Goal: Task Accomplishment & Management: Complete application form

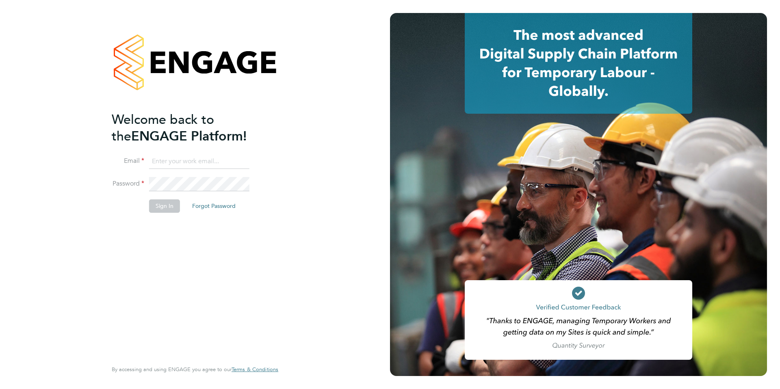
type input "[PERSON_NAME][EMAIL_ADDRESS][DOMAIN_NAME]"
click at [171, 207] on button "Sign In" at bounding box center [164, 205] width 31 height 13
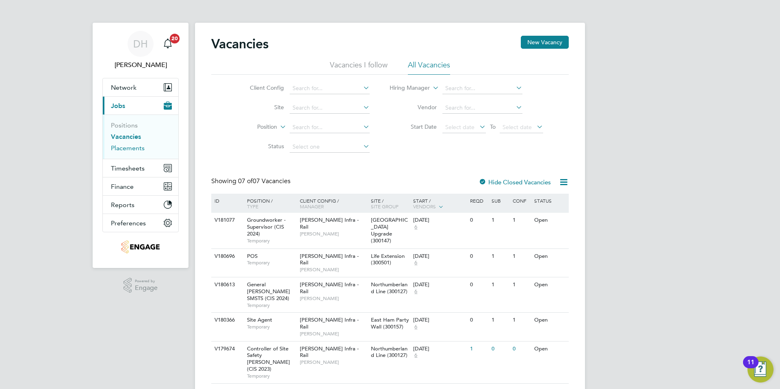
click at [128, 149] on link "Placements" at bounding box center [128, 148] width 34 height 8
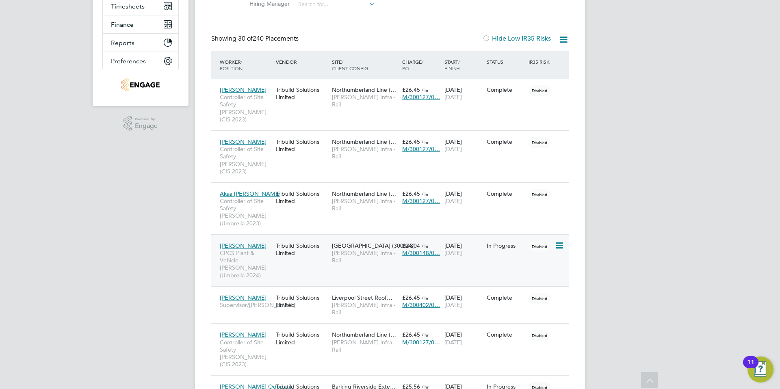
click at [300, 238] on div "Tribuild Solutions Limited" at bounding box center [302, 249] width 56 height 23
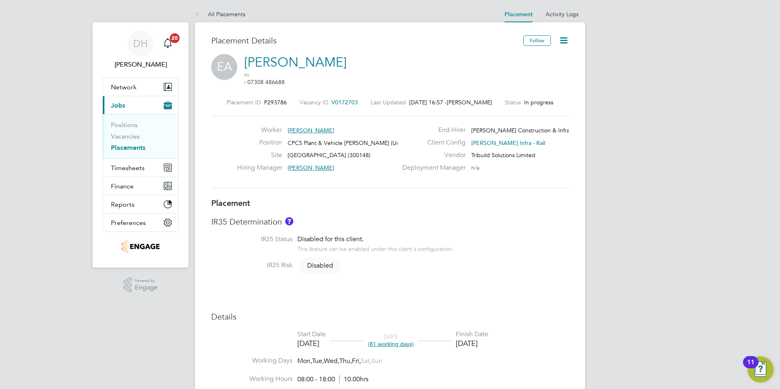
click at [123, 148] on link "Placements" at bounding box center [128, 148] width 35 height 8
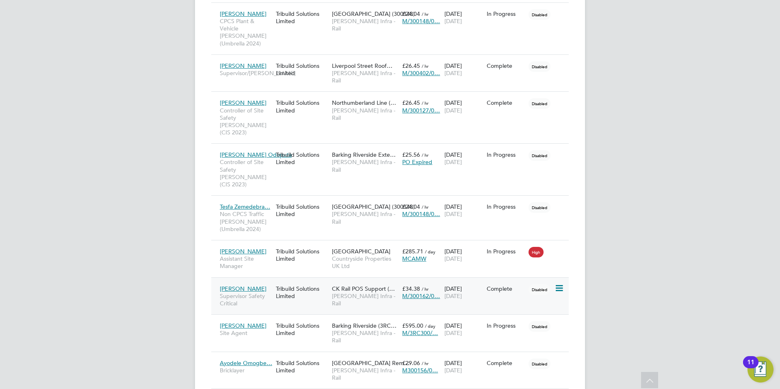
click at [357, 292] on span "Morgan Sindall Infra - Rail" at bounding box center [365, 299] width 66 height 15
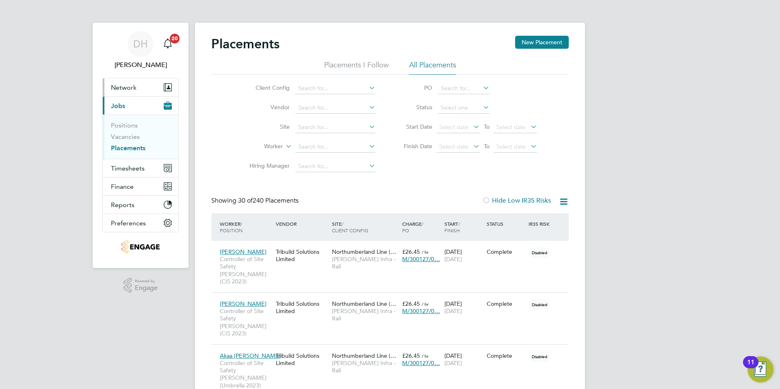
click at [121, 84] on span "Network" at bounding box center [124, 88] width 26 height 8
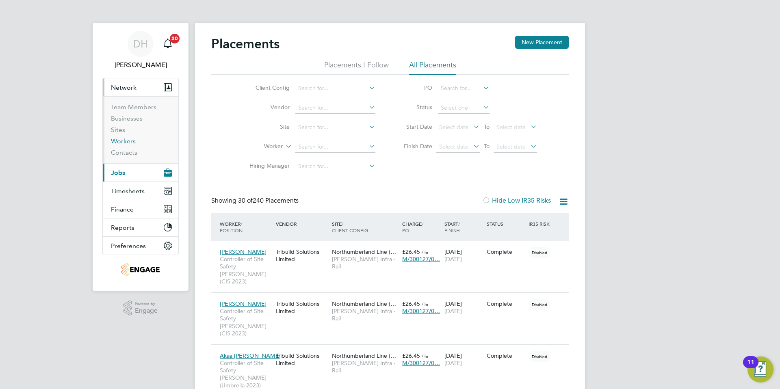
click at [121, 141] on link "Workers" at bounding box center [123, 141] width 25 height 8
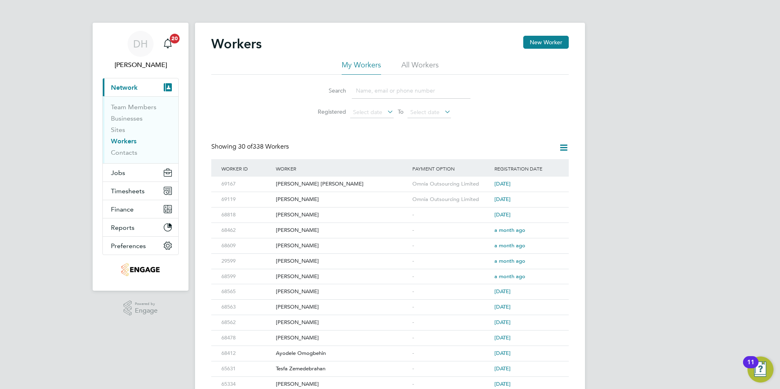
click at [376, 89] on input at bounding box center [411, 91] width 119 height 16
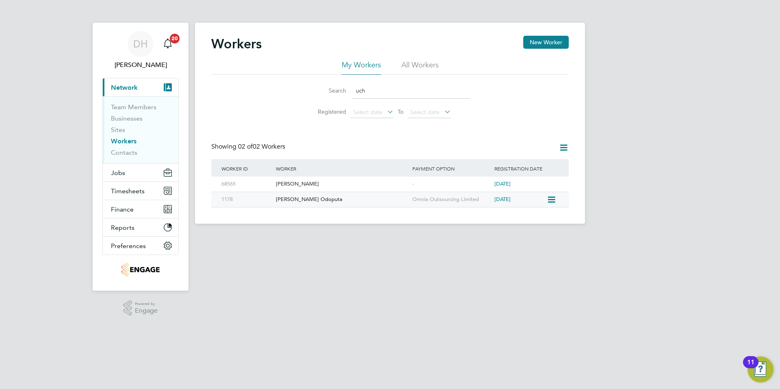
type input "uch"
click at [351, 197] on div "Uchenna Odoputa" at bounding box center [342, 199] width 136 height 15
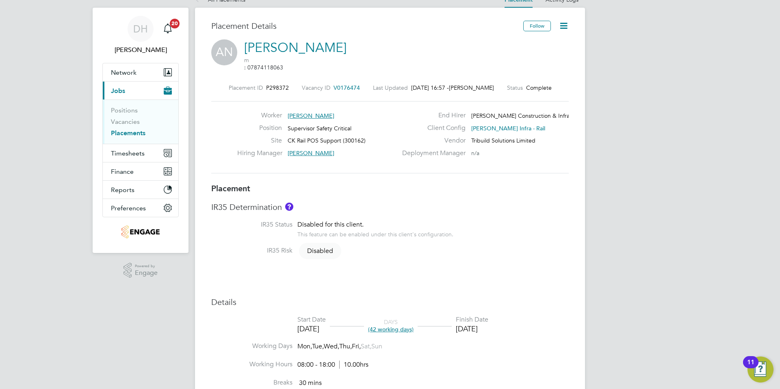
click at [115, 134] on link "Placements" at bounding box center [128, 133] width 35 height 8
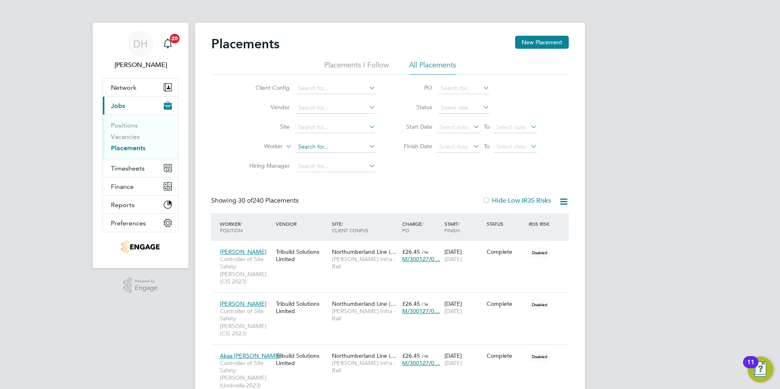
click at [314, 145] on input at bounding box center [335, 146] width 80 height 11
click at [321, 158] on li "Cri stian Virgil Serban" at bounding box center [335, 157] width 81 height 11
type input "[PERSON_NAME] [PERSON_NAME]"
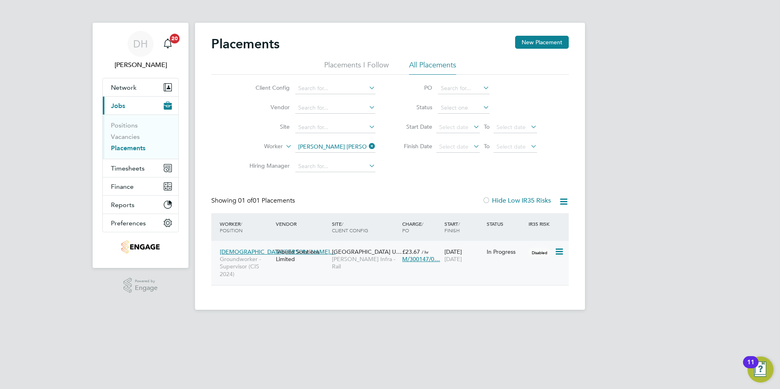
click at [350, 259] on span "[PERSON_NAME] Infra - Rail" at bounding box center [365, 262] width 66 height 15
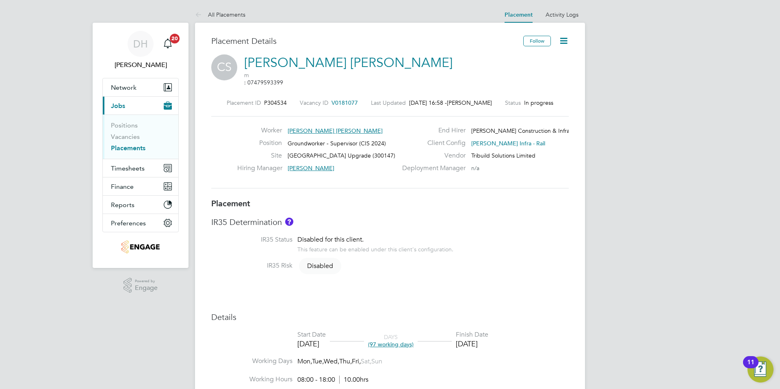
click at [313, 127] on span "[PERSON_NAME] [PERSON_NAME]" at bounding box center [335, 130] width 95 height 7
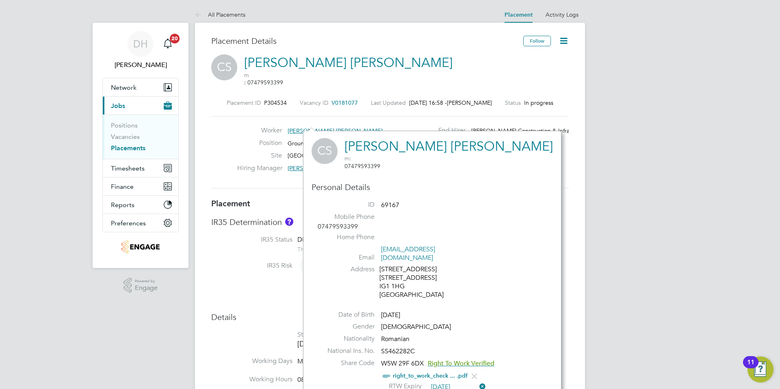
click at [234, 161] on div "Worker [PERSON_NAME] [PERSON_NAME] Position Groundworker - Supervisor (CIS 2024…" at bounding box center [390, 152] width 364 height 52
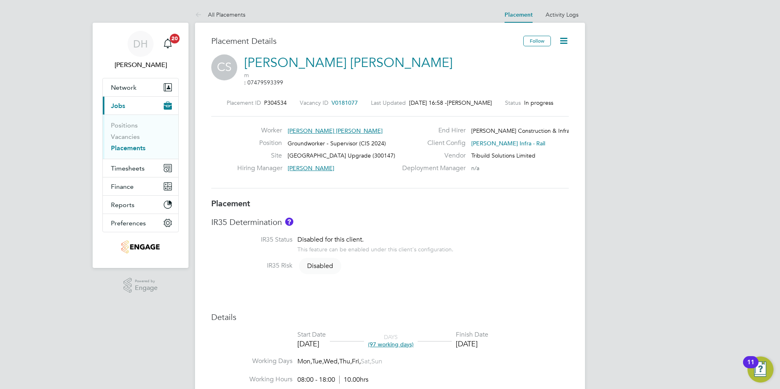
click at [121, 108] on span "Jobs" at bounding box center [118, 106] width 14 height 8
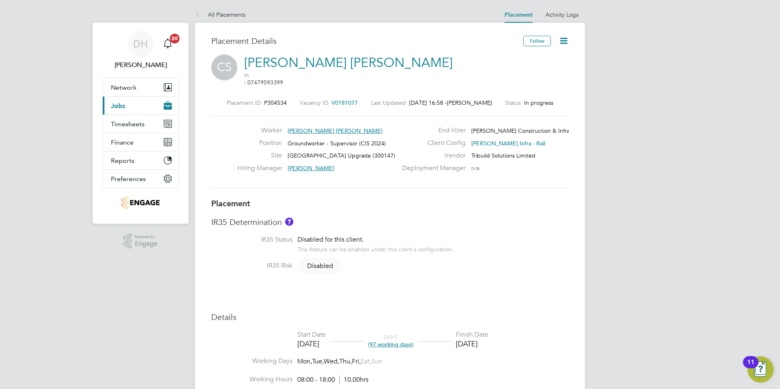
click at [121, 108] on span "Jobs" at bounding box center [118, 106] width 14 height 8
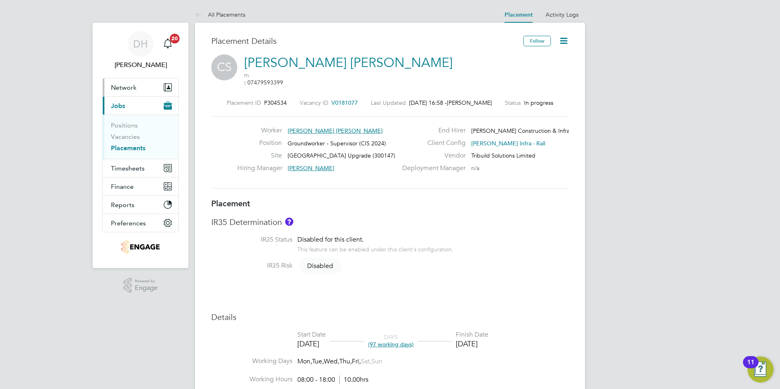
click at [123, 91] on span "Network" at bounding box center [124, 88] width 26 height 8
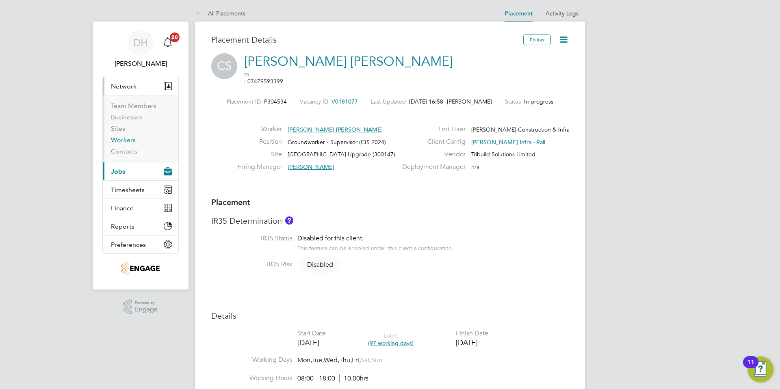
click at [122, 141] on link "Workers" at bounding box center [123, 140] width 25 height 8
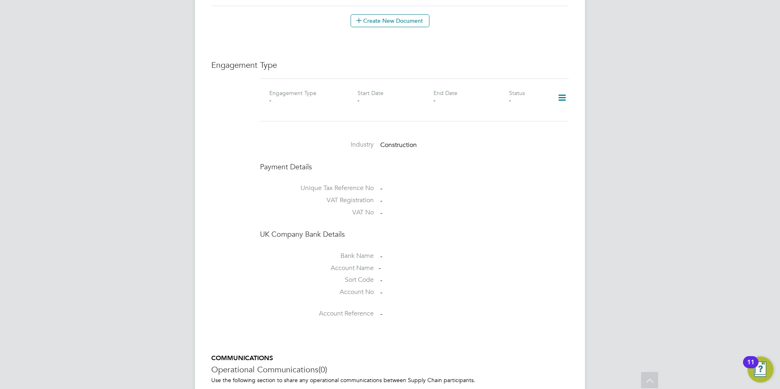
scroll to position [571, 0]
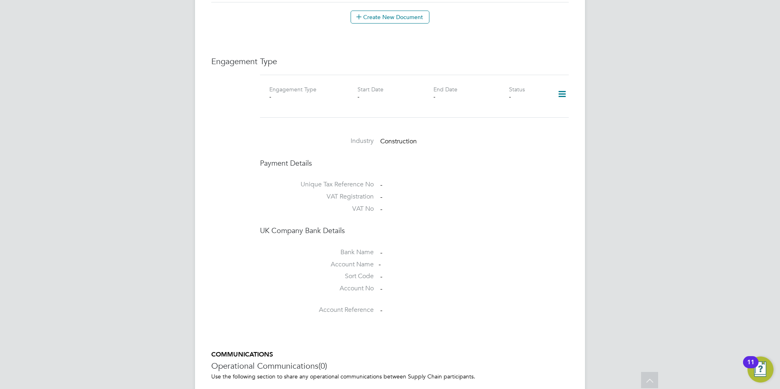
click at [562, 85] on icon at bounding box center [562, 94] width 14 height 19
click at [515, 107] on li "Add Engagement Type" at bounding box center [520, 107] width 92 height 11
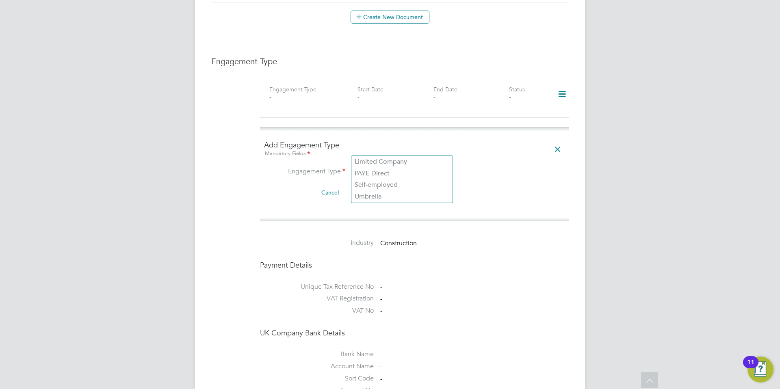
click at [394, 167] on input at bounding box center [402, 172] width 100 height 11
click at [371, 196] on li "Umbrella" at bounding box center [401, 197] width 101 height 12
type input "Umbrella"
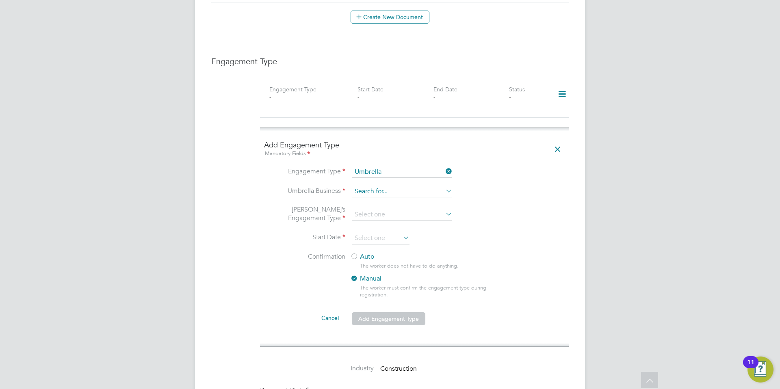
click at [377, 186] on input at bounding box center [402, 191] width 100 height 11
click at [377, 180] on li "Omn ia Outsourcing Limited" at bounding box center [401, 184] width 101 height 12
type input "Omnia Outsourcing Limited"
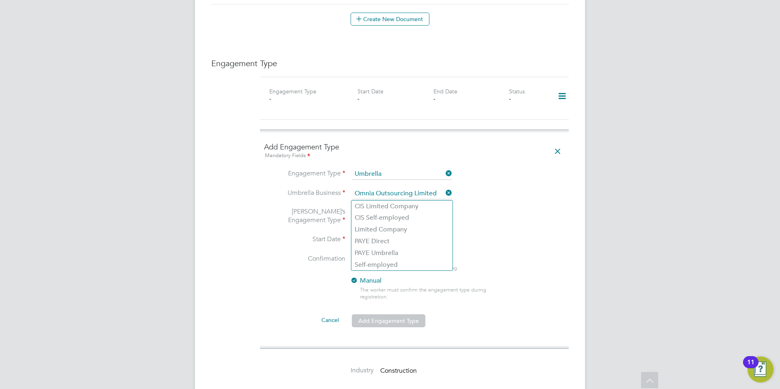
click at [376, 211] on input at bounding box center [402, 216] width 100 height 11
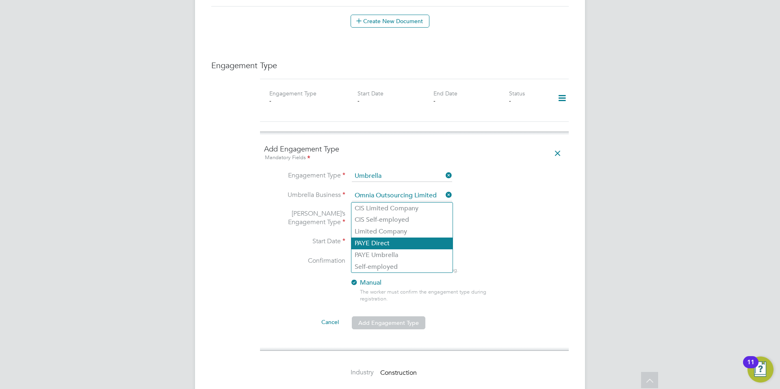
scroll to position [566, 0]
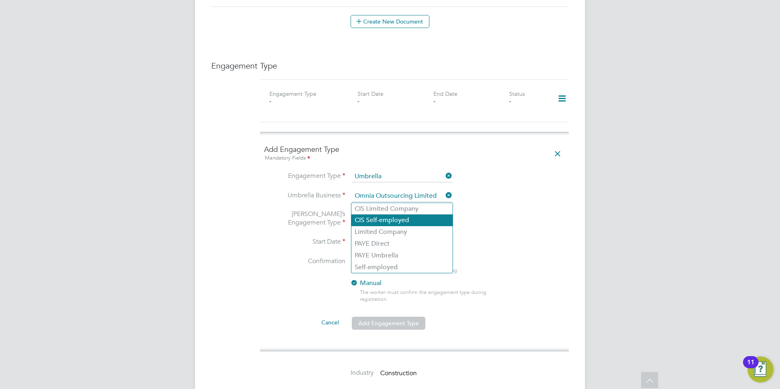
click at [388, 220] on li "CIS Self-employed" at bounding box center [401, 220] width 101 height 12
type input "CIS Self-employed"
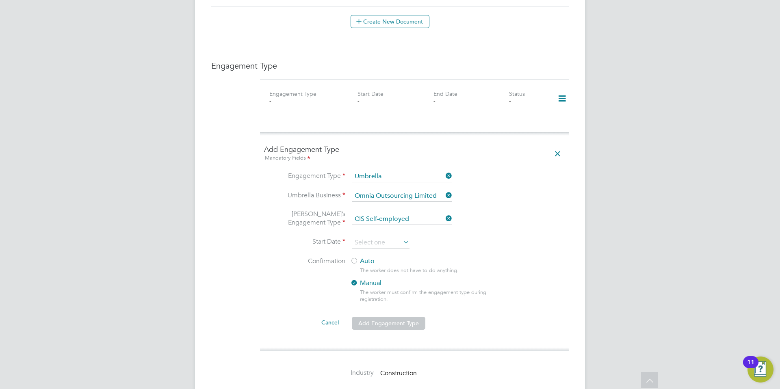
scroll to position [565, 0]
drag, startPoint x: 450, startPoint y: 220, endPoint x: 437, endPoint y: 223, distance: 13.8
click at [450, 238] on li "Start Date" at bounding box center [414, 248] width 301 height 20
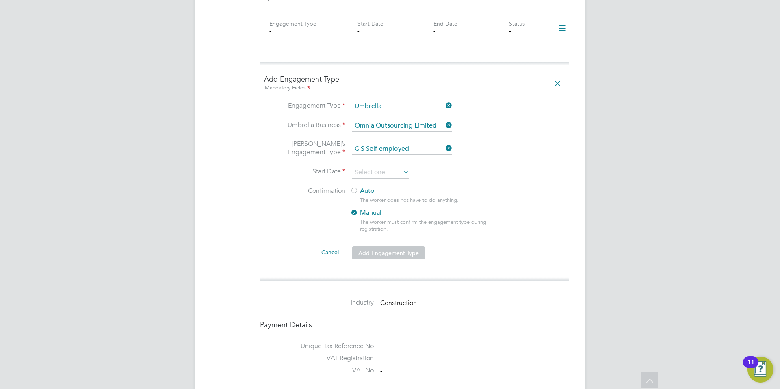
scroll to position [647, 0]
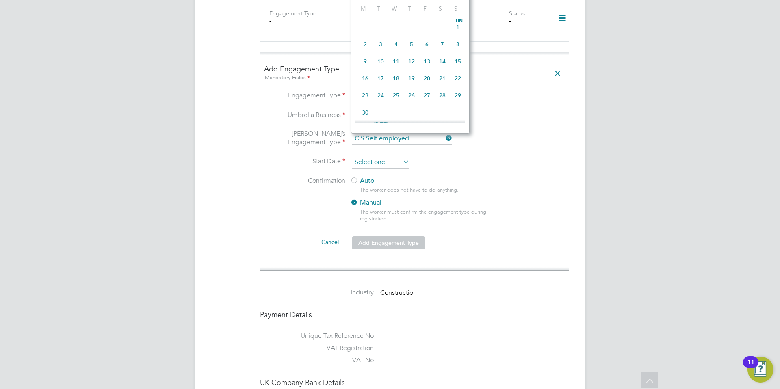
click at [385, 156] on input at bounding box center [381, 162] width 58 height 12
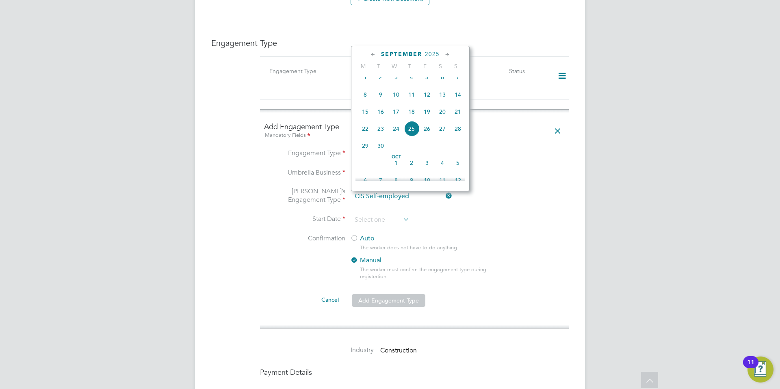
scroll to position [282, 0]
drag, startPoint x: 355, startPoint y: 215, endPoint x: 353, endPoint y: 233, distance: 17.9
click at [355, 235] on div at bounding box center [354, 239] width 8 height 8
click at [392, 214] on input at bounding box center [381, 220] width 58 height 12
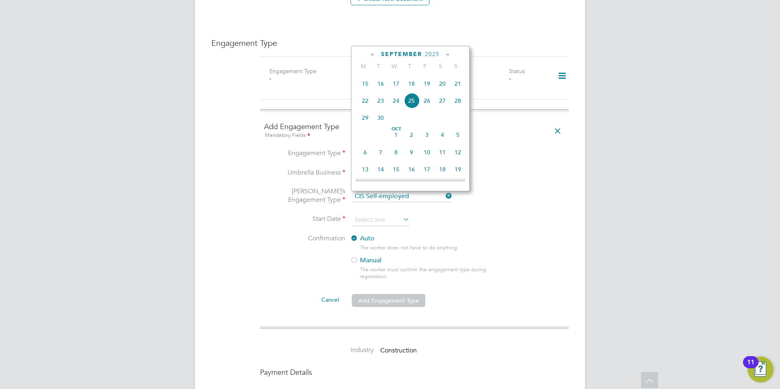
scroll to position [309, 0]
click at [409, 90] on span "18" at bounding box center [411, 83] width 15 height 15
type input "18 Sep 2025"
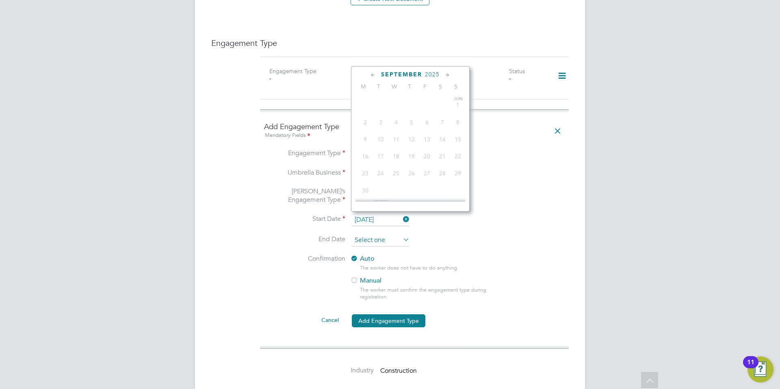
click at [389, 234] on input at bounding box center [381, 240] width 58 height 12
click at [446, 74] on icon at bounding box center [448, 75] width 8 height 9
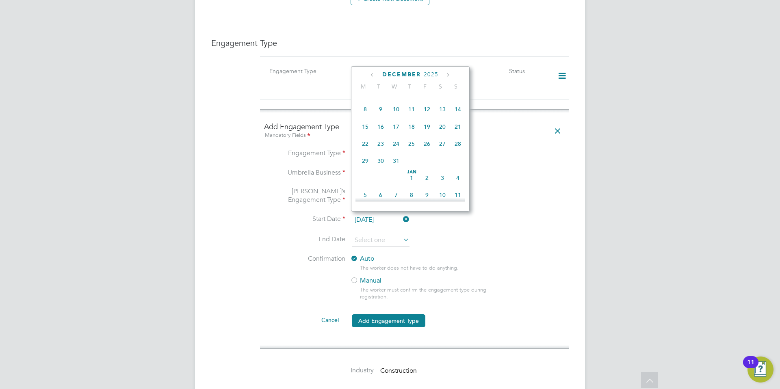
click at [446, 74] on icon at bounding box center [448, 75] width 8 height 9
click at [371, 76] on icon at bounding box center [373, 75] width 8 height 9
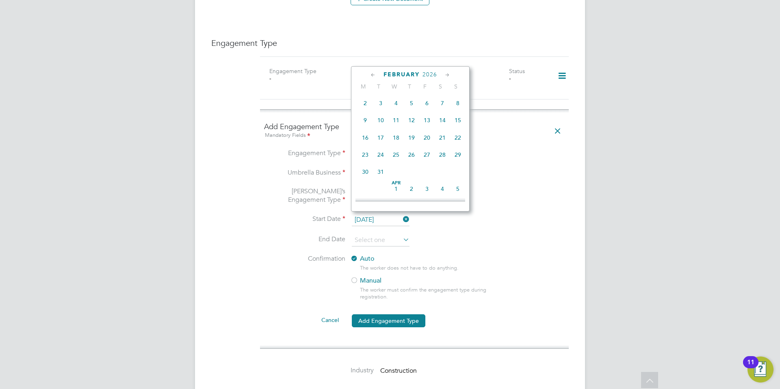
scroll to position [719, 0]
click at [457, 96] on span "Feb 1" at bounding box center [457, 87] width 15 height 15
type input "[DATE]"
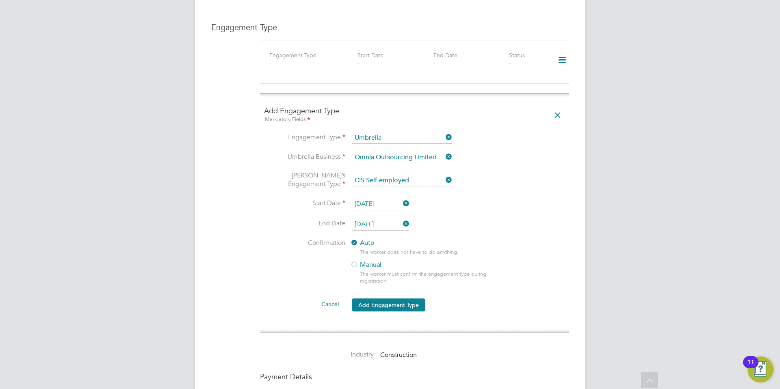
scroll to position [606, 0]
click at [398, 298] on button "Add Engagement Type" at bounding box center [389, 304] width 74 height 13
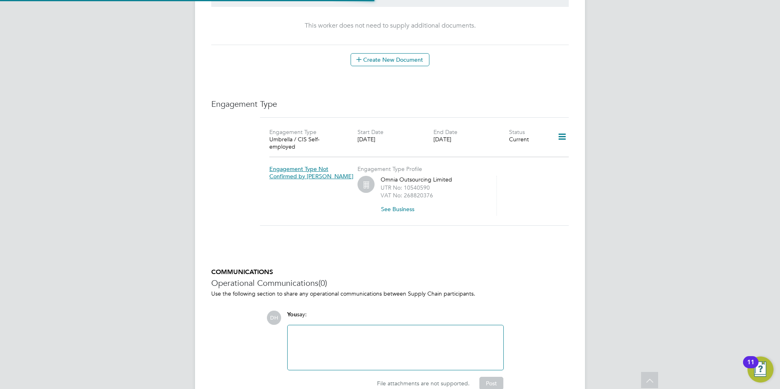
scroll to position [537, 0]
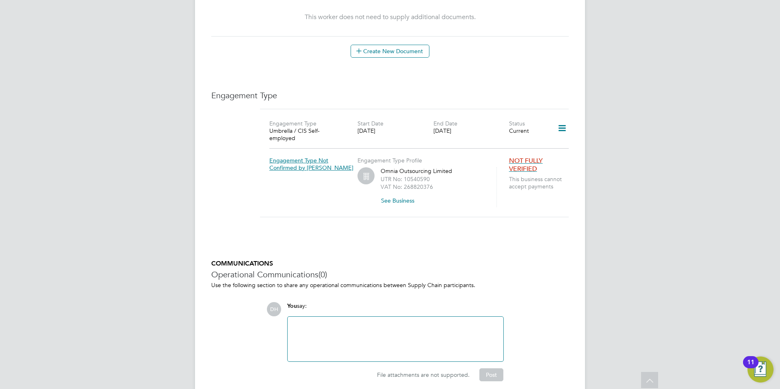
click at [522, 157] on span "NOT FULLY VERIFIED" at bounding box center [526, 165] width 34 height 17
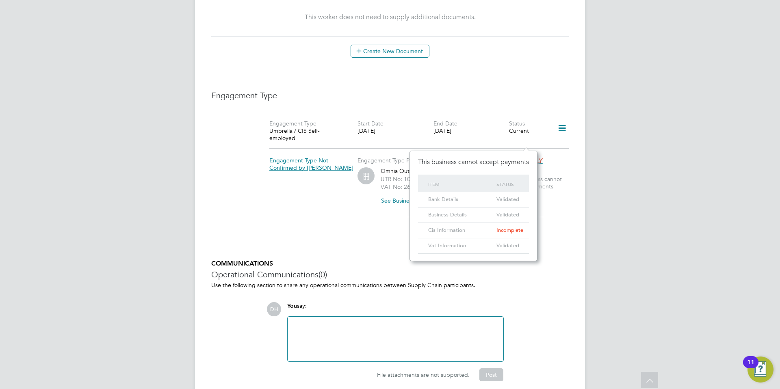
scroll to position [537, 0]
drag, startPoint x: 509, startPoint y: 231, endPoint x: 473, endPoint y: 225, distance: 37.1
click at [509, 231] on span "Incomplete" at bounding box center [509, 229] width 27 height 7
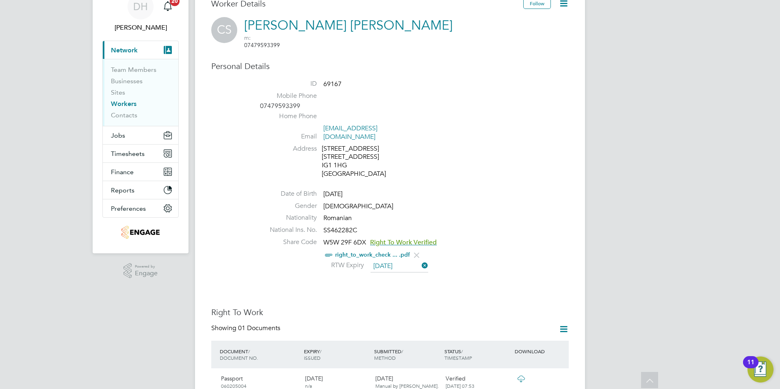
scroll to position [0, 0]
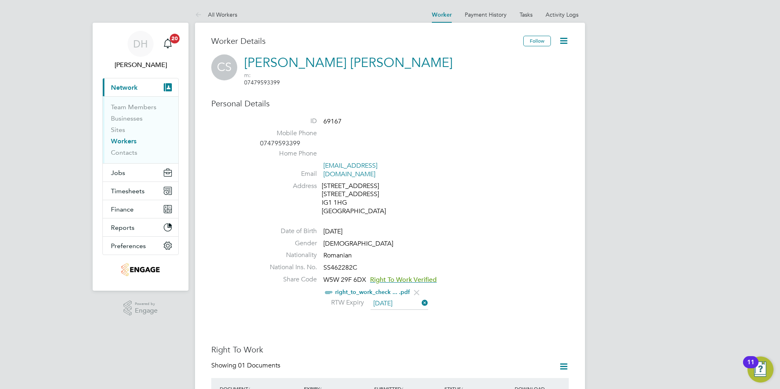
click at [431, 193] on li "Address 21 Windsor Road 21 Windsoar Road IG1 1HG United Kingdom" at bounding box center [414, 200] width 309 height 36
click at [127, 106] on link "Team Members" at bounding box center [133, 107] width 45 height 8
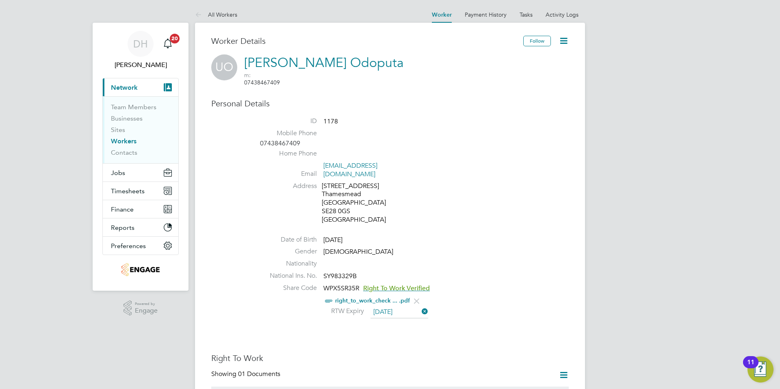
click at [128, 141] on link "Workers" at bounding box center [124, 141] width 26 height 8
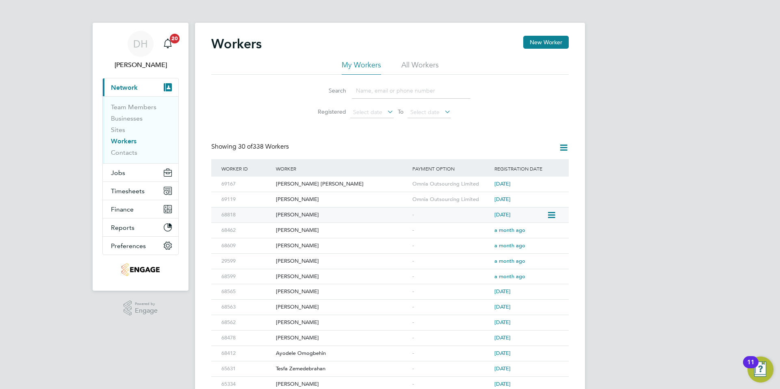
scroll to position [0, 0]
click at [295, 211] on div "[PERSON_NAME]" at bounding box center [342, 214] width 136 height 15
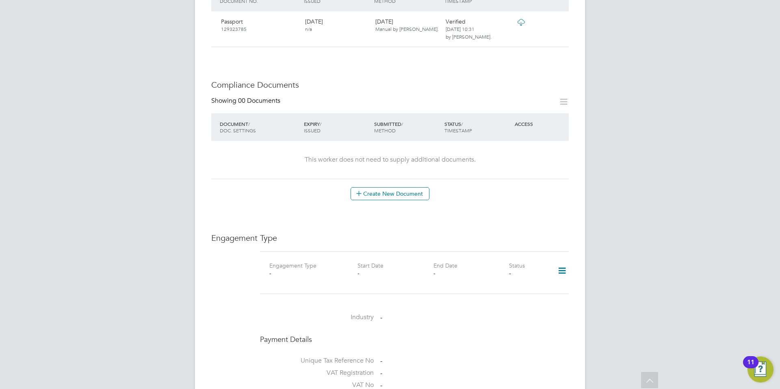
scroll to position [330, 0]
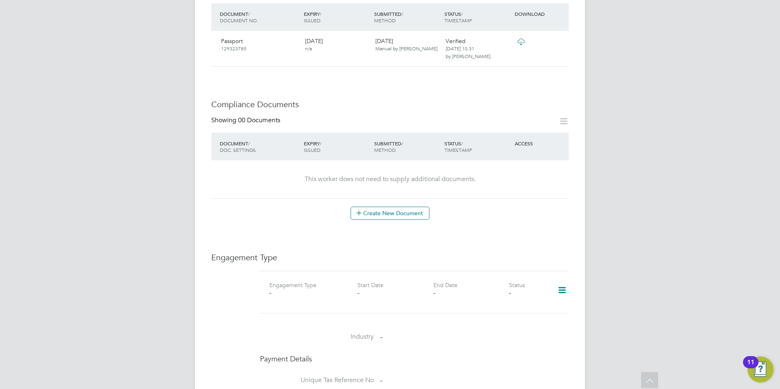
click at [569, 268] on div "Worker Details Follow TE [PERSON_NAME] m: 07854 449368 Personal Details ID 6881…" at bounding box center [390, 195] width 390 height 1004
click at [565, 281] on icon at bounding box center [562, 290] width 14 height 19
click at [513, 301] on li "Add Engagement Type" at bounding box center [520, 302] width 92 height 11
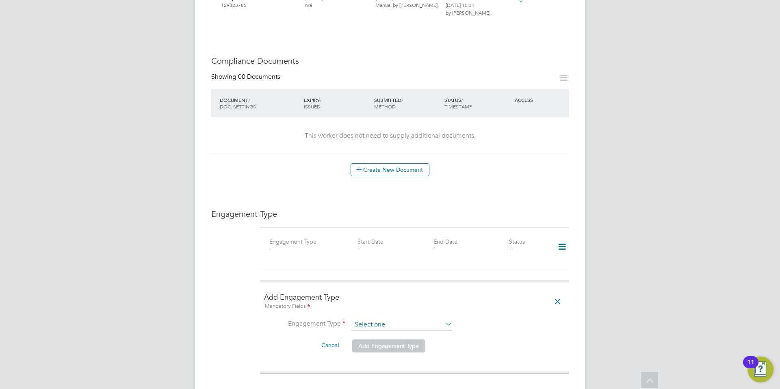
scroll to position [374, 0]
click at [370, 318] on input at bounding box center [402, 323] width 100 height 11
click at [363, 344] on li "Umbrella" at bounding box center [401, 348] width 101 height 12
type input "Umbrella"
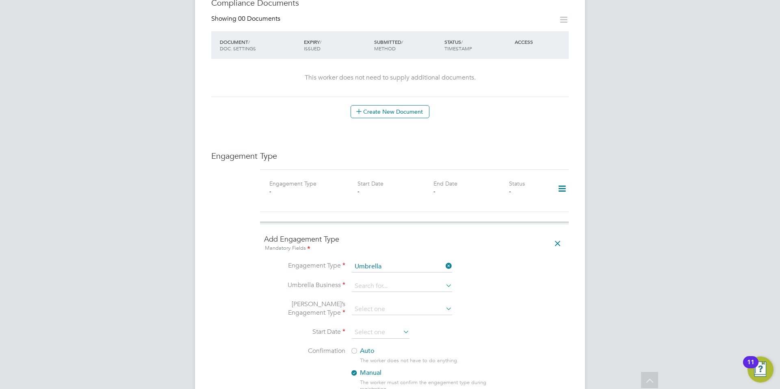
scroll to position [434, 0]
click at [373, 278] on input at bounding box center [402, 283] width 100 height 11
click at [379, 270] on li "Omn ia Outsourcing Limited" at bounding box center [401, 273] width 101 height 12
type input "Omnia Outsourcing Limited"
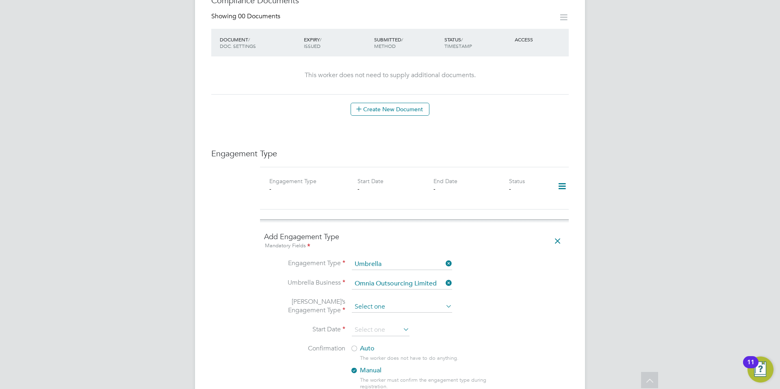
click at [371, 301] on input at bounding box center [402, 306] width 100 height 11
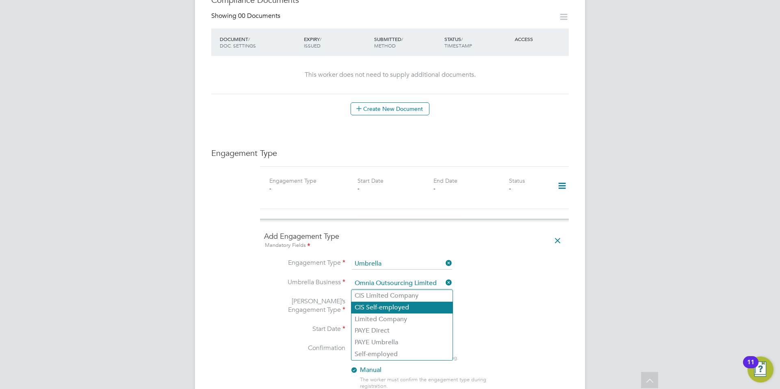
scroll to position [435, 0]
click at [382, 307] on li "CIS Self-employed" at bounding box center [401, 307] width 101 height 12
type input "CIS Self-employed"
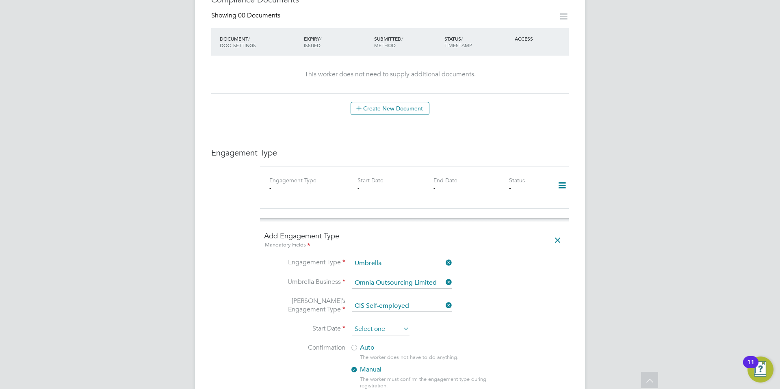
click at [376, 323] on input at bounding box center [381, 329] width 58 height 12
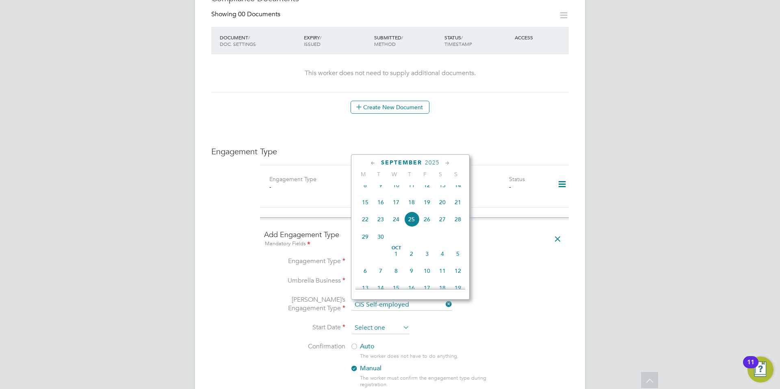
scroll to position [437, 0]
click at [374, 161] on icon at bounding box center [373, 162] width 8 height 9
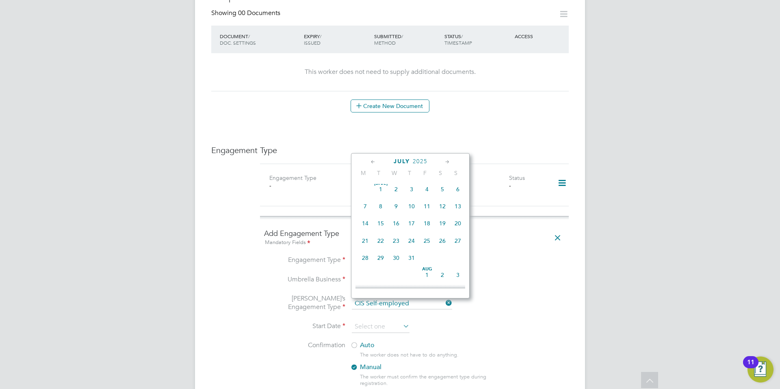
scroll to position [0, 0]
click at [374, 161] on icon at bounding box center [373, 162] width 8 height 9
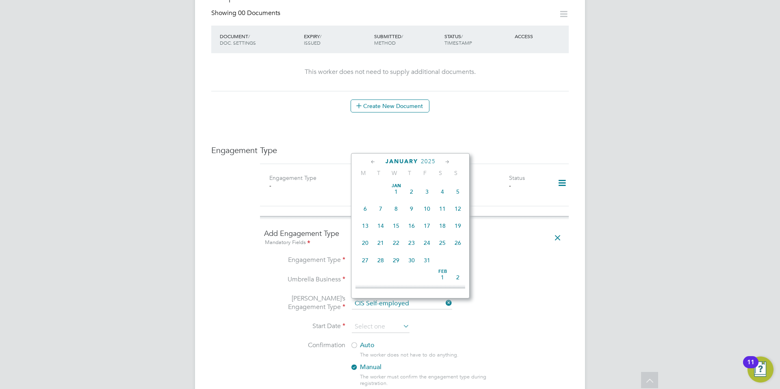
click at [374, 161] on icon at bounding box center [373, 162] width 8 height 9
click at [367, 225] on span "14" at bounding box center [364, 225] width 15 height 15
type input "14 Oct 2024"
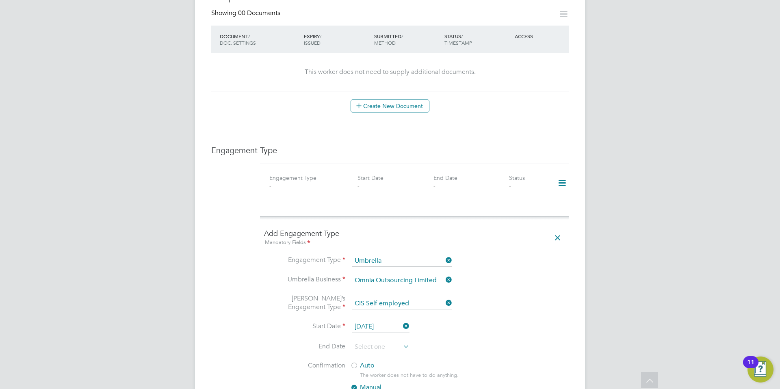
scroll to position [457, 0]
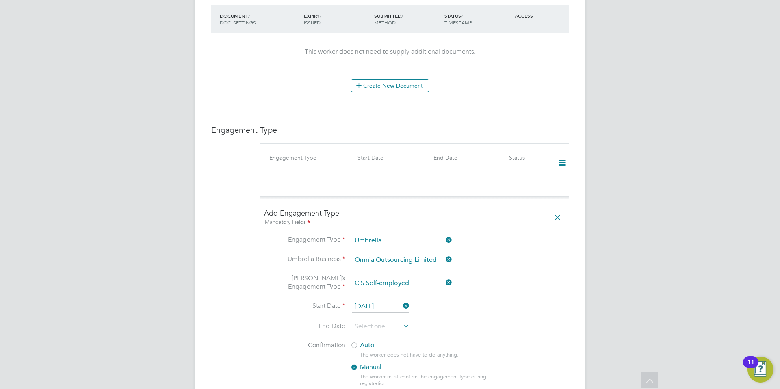
click at [386, 301] on li "Start Date 14 Oct 2024" at bounding box center [414, 311] width 301 height 20
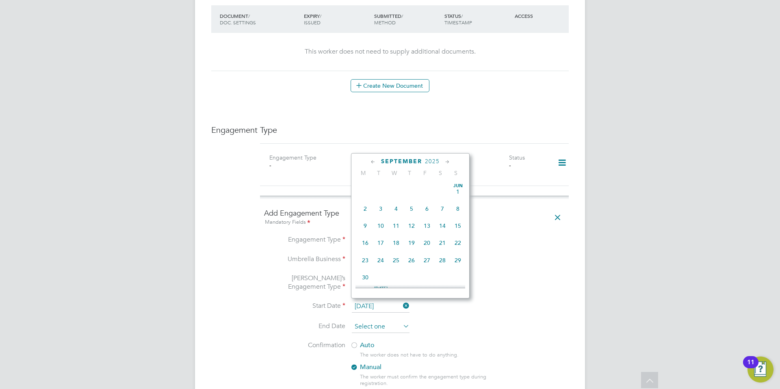
click at [385, 321] on input at bounding box center [381, 327] width 58 height 12
click at [448, 162] on icon at bounding box center [448, 162] width 8 height 9
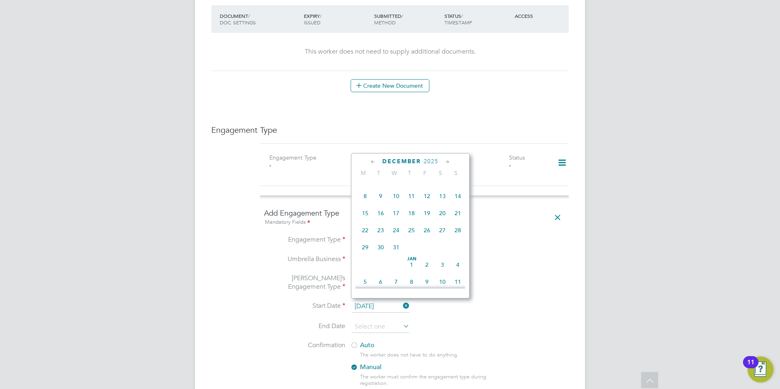
click at [448, 162] on icon at bounding box center [448, 162] width 8 height 9
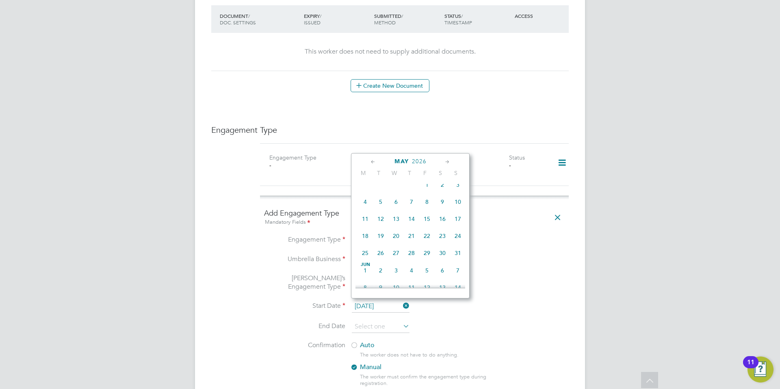
click at [448, 162] on icon at bounding box center [448, 162] width 8 height 9
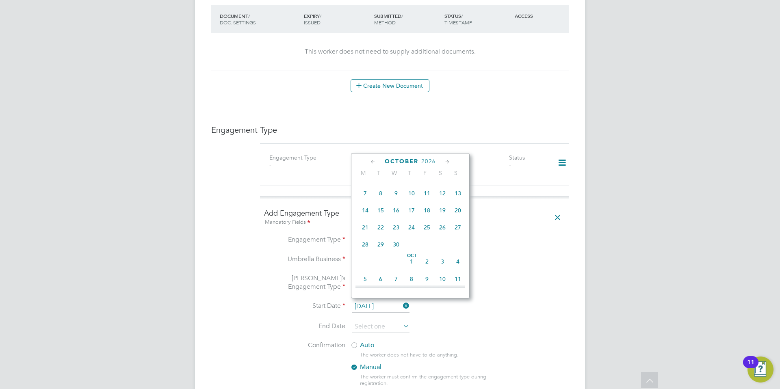
scroll to position [1440, 0]
drag, startPoint x: 456, startPoint y: 259, endPoint x: 454, endPoint y: 265, distance: 6.6
click at [456, 233] on span "25" at bounding box center [457, 225] width 15 height 15
type input "25 Oct 2026"
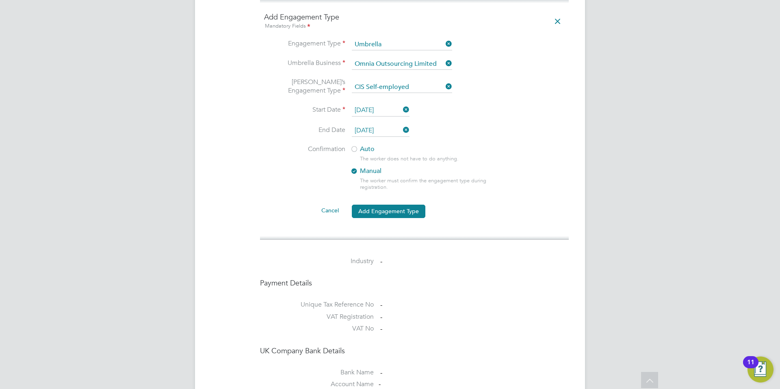
scroll to position [653, 0]
click at [356, 146] on div at bounding box center [354, 150] width 8 height 8
click at [387, 205] on button "Add Engagement Type" at bounding box center [389, 211] width 74 height 13
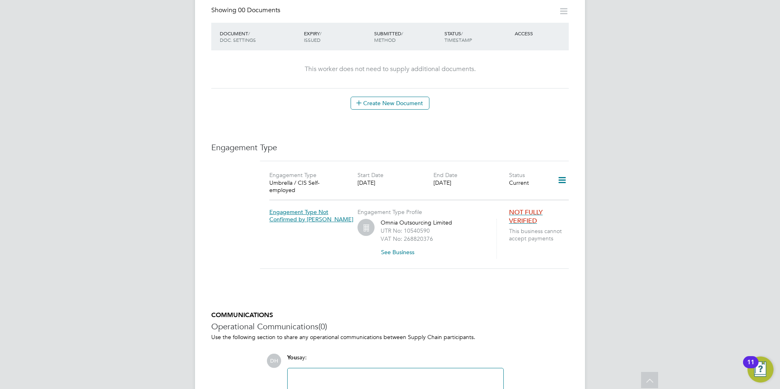
scroll to position [444, 0]
